Goal: Information Seeking & Learning: Learn about a topic

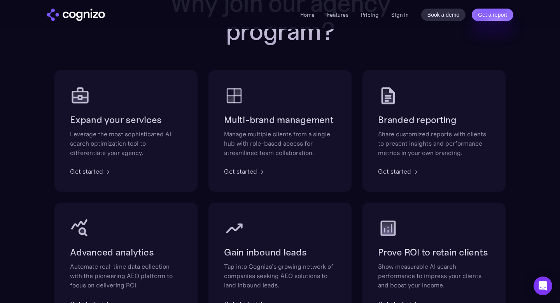
scroll to position [458, 0]
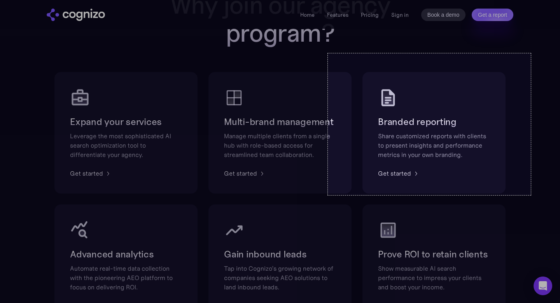
drag, startPoint x: 328, startPoint y: 53, endPoint x: 531, endPoint y: 196, distance: 248.8
click at [531, 197] on div "522 X 364" at bounding box center [280, 154] width 560 height 1225
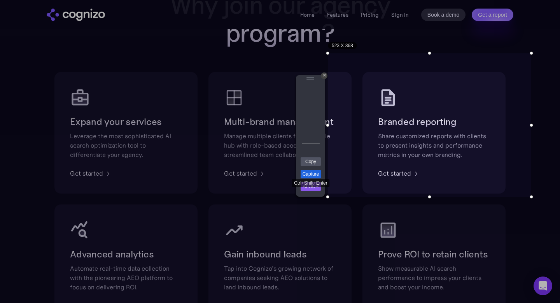
click at [315, 176] on link "Capture" at bounding box center [311, 174] width 20 height 9
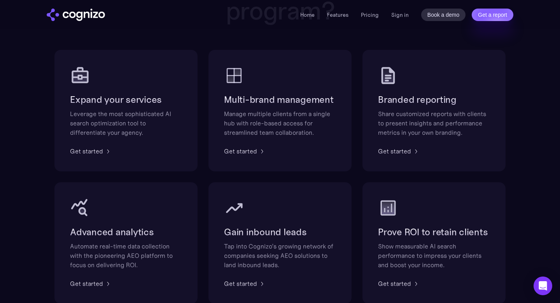
scroll to position [482, 0]
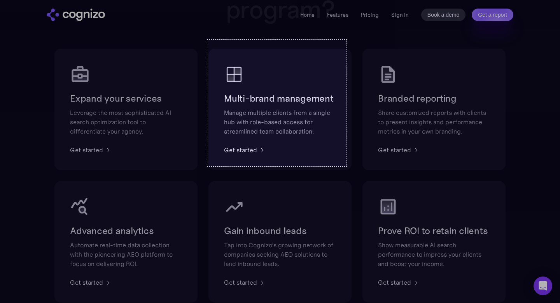
drag, startPoint x: 207, startPoint y: 40, endPoint x: 350, endPoint y: 170, distance: 193.3
click at [350, 171] on div "358 X 325" at bounding box center [280, 130] width 560 height 1225
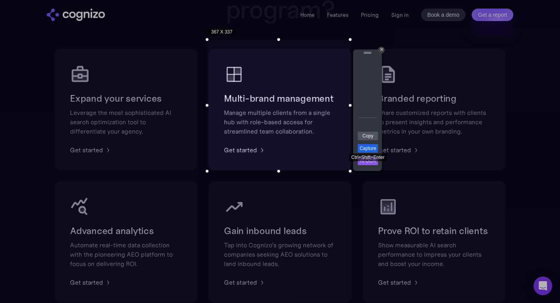
click at [369, 145] on link "Capture" at bounding box center [368, 148] width 20 height 9
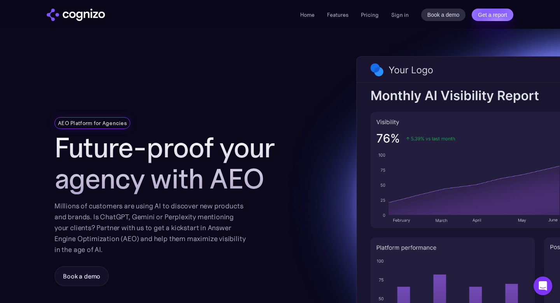
click at [371, 18] on li "Pricing" at bounding box center [370, 14] width 18 height 9
click at [368, 13] on link "Pricing" at bounding box center [370, 14] width 18 height 7
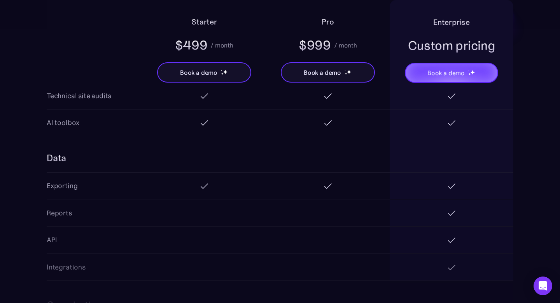
scroll to position [1191, 0]
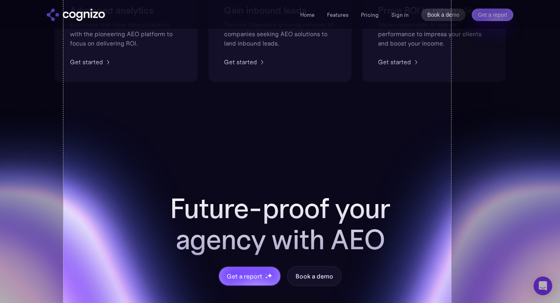
scroll to position [783, 0]
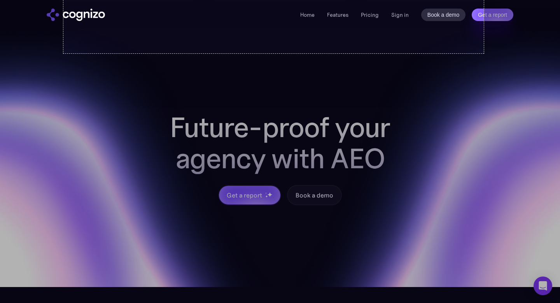
drag, startPoint x: 63, startPoint y: 75, endPoint x: 485, endPoint y: 51, distance: 422.0
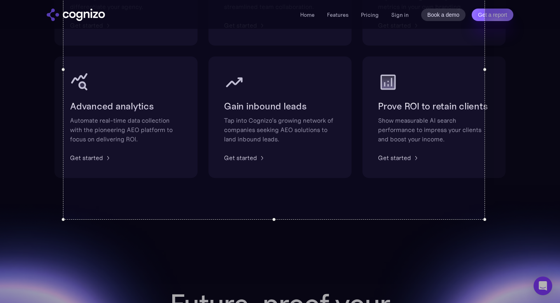
scroll to position [508, 0]
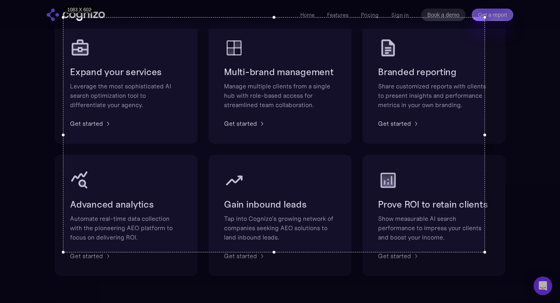
drag, startPoint x: 274, startPoint y: 295, endPoint x: 282, endPoint y: 251, distance: 45.1
click at [282, 251] on div at bounding box center [273, 252] width 421 height 4
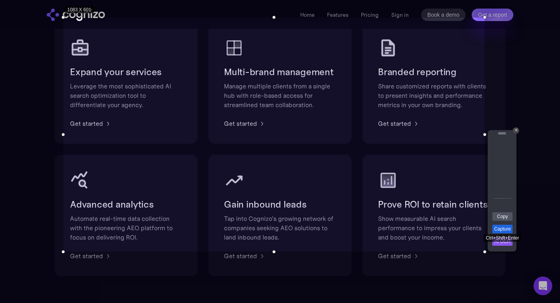
click at [498, 225] on link "Capture" at bounding box center [502, 228] width 20 height 9
